Goal: Check status: Check status

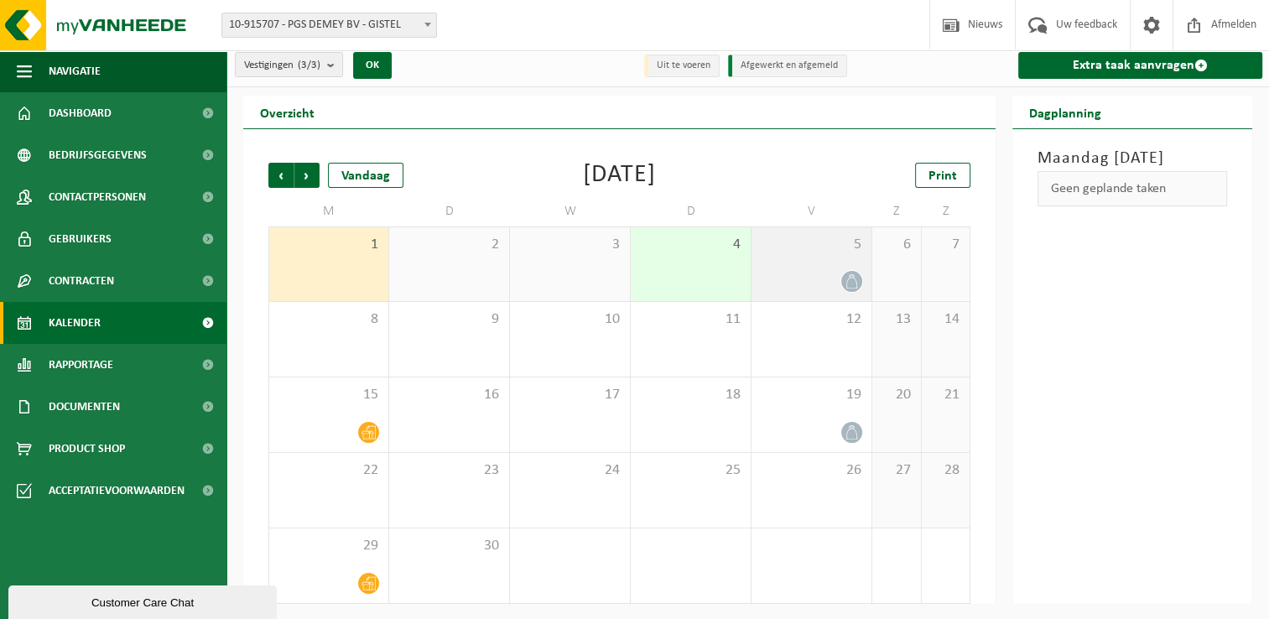
click at [858, 276] on icon at bounding box center [851, 281] width 14 height 14
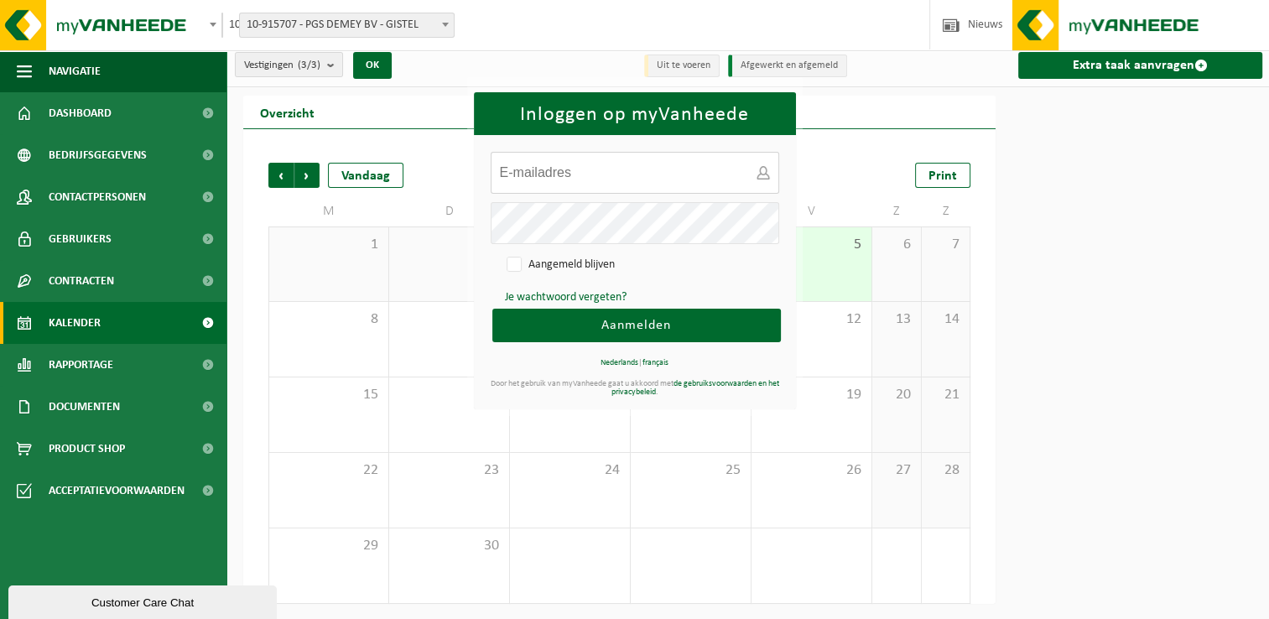
type input "[PERSON_NAME][EMAIL_ADDRESS][PERSON_NAME][DOMAIN_NAME]"
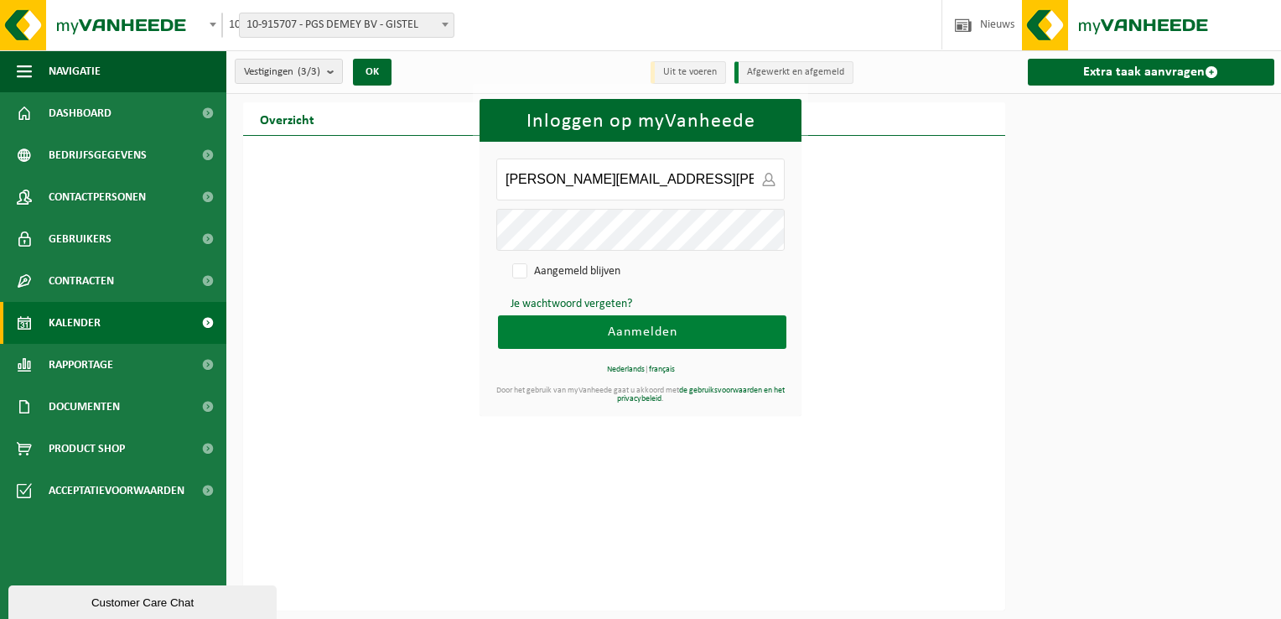
click at [672, 325] on span "Aanmelden" at bounding box center [643, 331] width 70 height 13
